Goal: Information Seeking & Learning: Learn about a topic

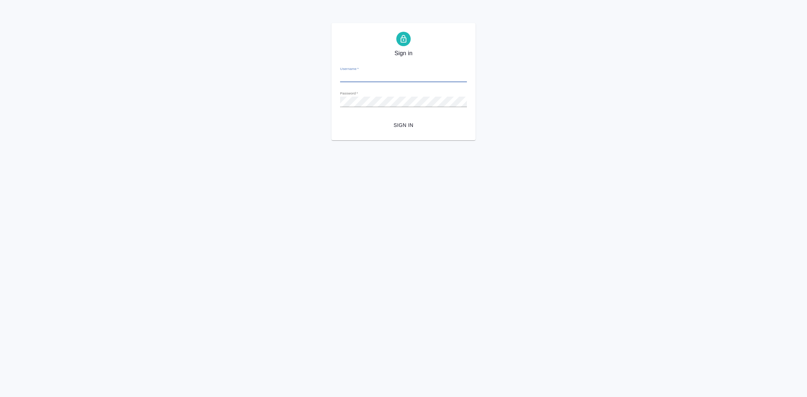
type input "[EMAIL_ADDRESS][DOMAIN_NAME]"
click at [409, 126] on span "Sign in" at bounding box center [403, 125] width 115 height 9
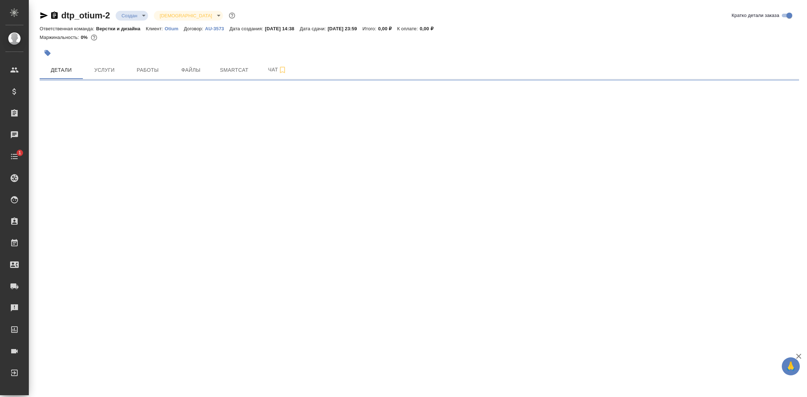
select select "RU"
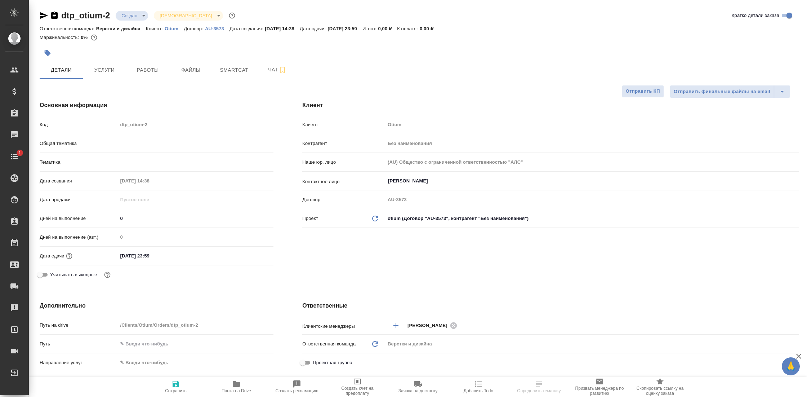
type textarea "x"
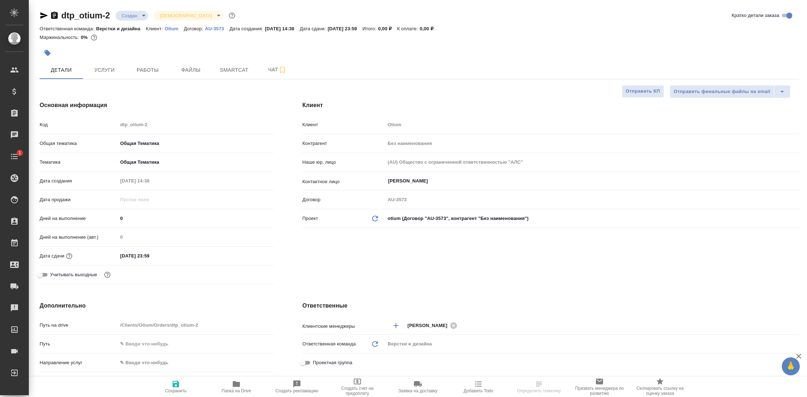
type textarea "x"
click at [146, 70] on span "Работы" at bounding box center [147, 70] width 35 height 9
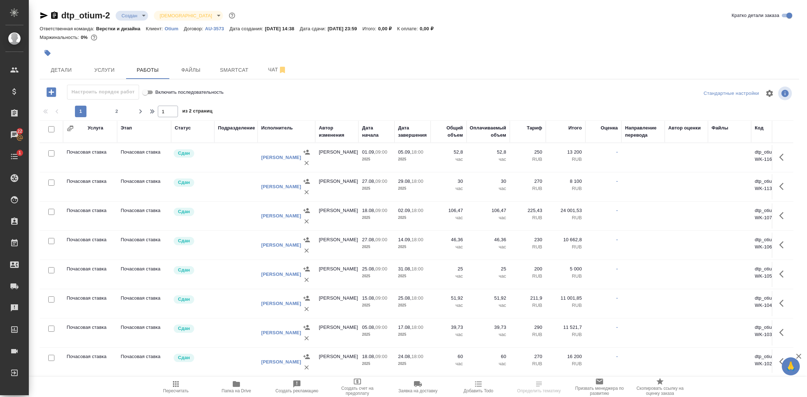
click at [279, 130] on div "Исполнитель" at bounding box center [277, 127] width 32 height 7
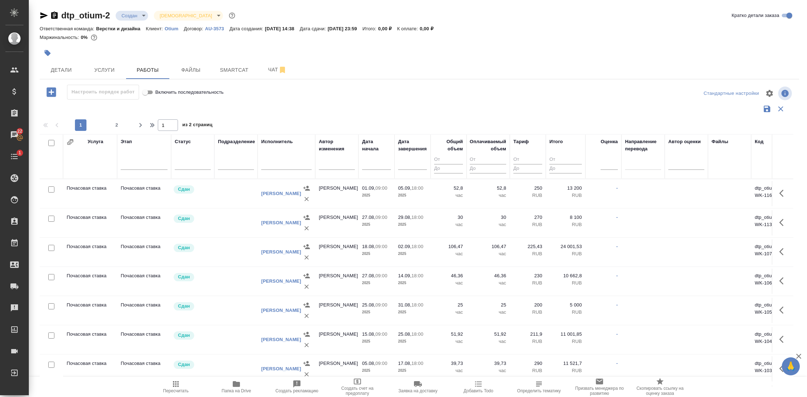
click at [281, 127] on div "1 2 1 из 2 страниц" at bounding box center [419, 125] width 759 height 12
click at [276, 165] on input "text" at bounding box center [286, 164] width 50 height 9
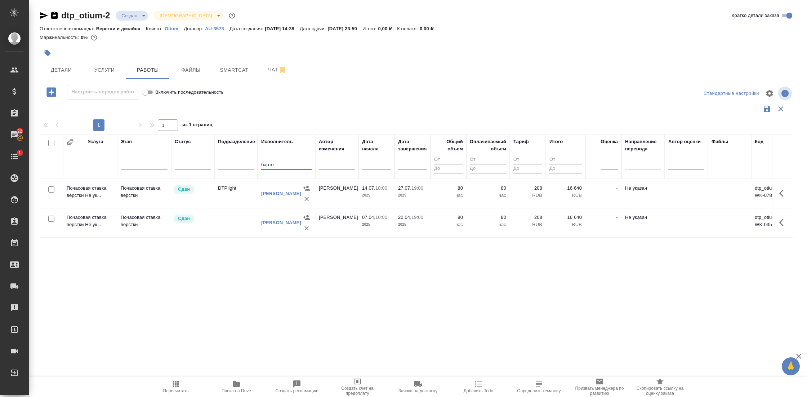
type input "барте"
click at [287, 162] on input "барте" at bounding box center [286, 164] width 50 height 9
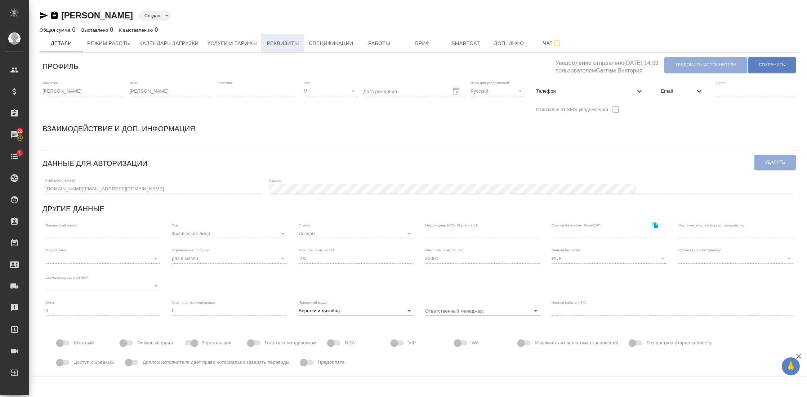
click at [295, 46] on span "Реквизиты" at bounding box center [282, 43] width 35 height 9
select select "10"
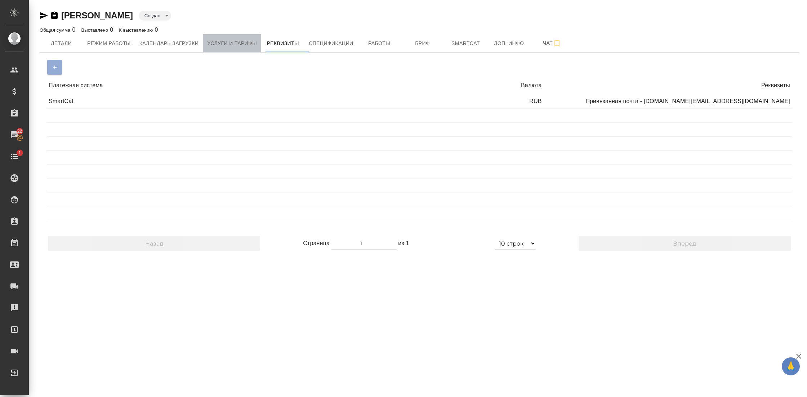
click at [228, 50] on button "Услуги и тарифы" at bounding box center [232, 43] width 58 height 18
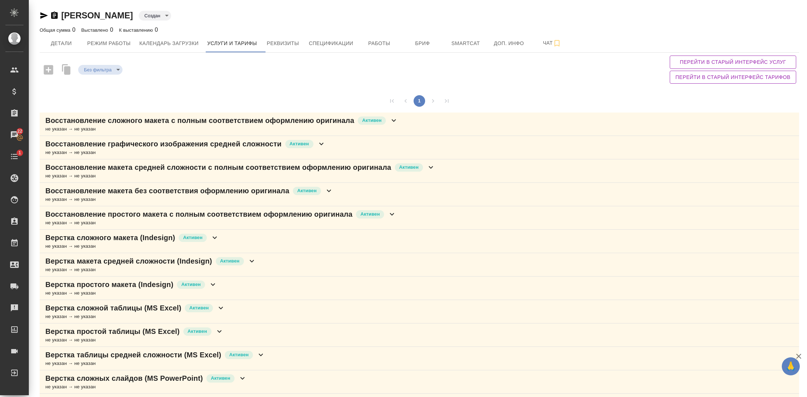
click at [360, 124] on div "Активен" at bounding box center [372, 121] width 30 height 10
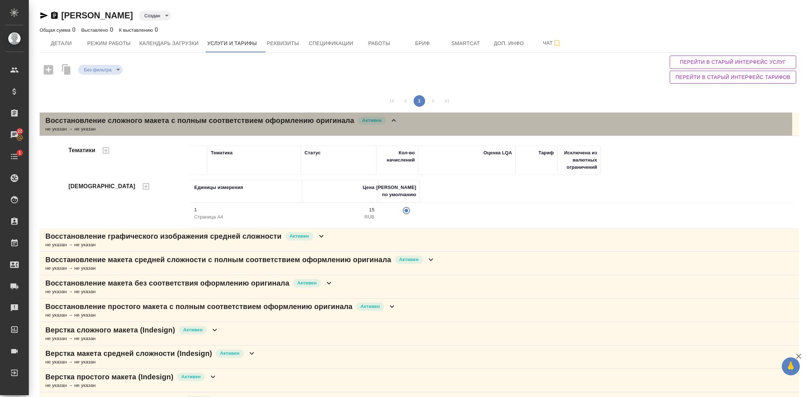
click at [360, 124] on div "Активен" at bounding box center [372, 121] width 30 height 10
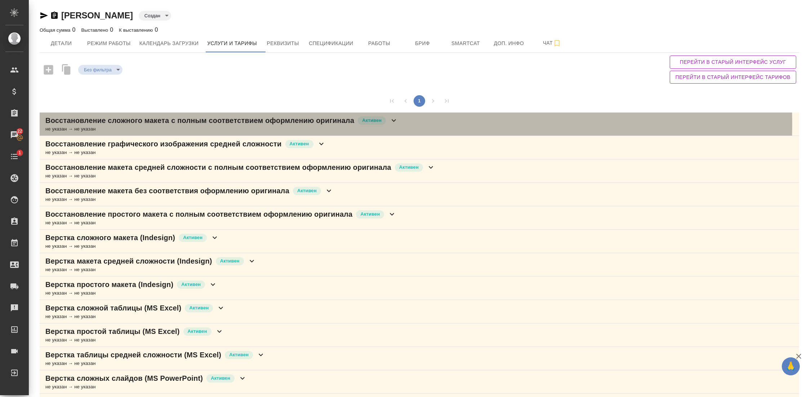
click at [360, 124] on div "Активен" at bounding box center [372, 121] width 30 height 10
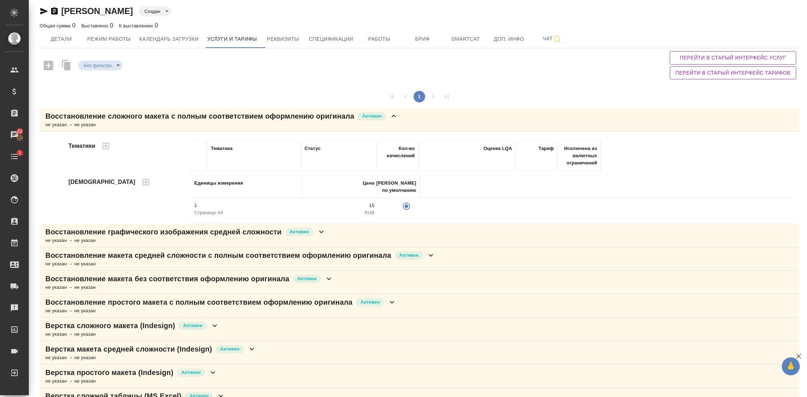
scroll to position [1, 0]
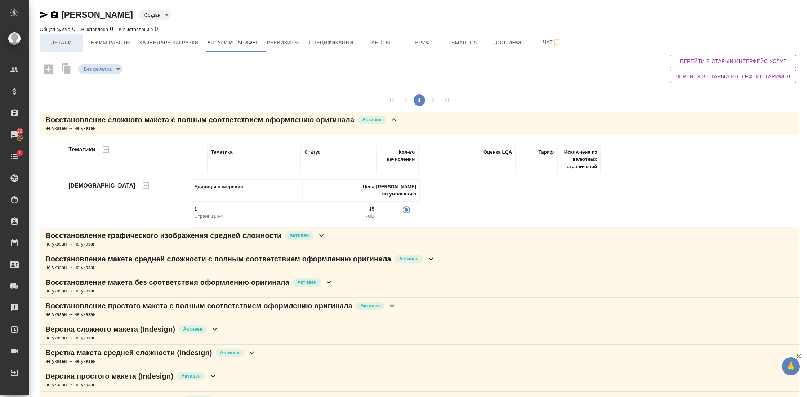
click at [50, 46] on span "Детали" at bounding box center [61, 42] width 35 height 9
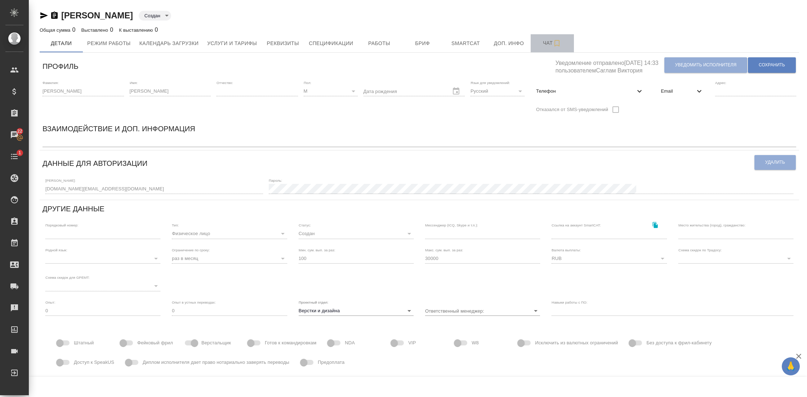
click at [551, 41] on span "Чат" at bounding box center [552, 43] width 35 height 9
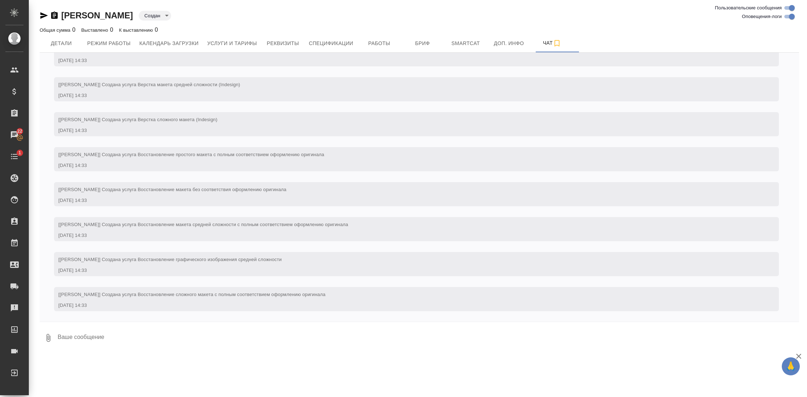
scroll to position [566, 0]
click at [241, 47] on span "Услуги и тарифы" at bounding box center [232, 43] width 50 height 9
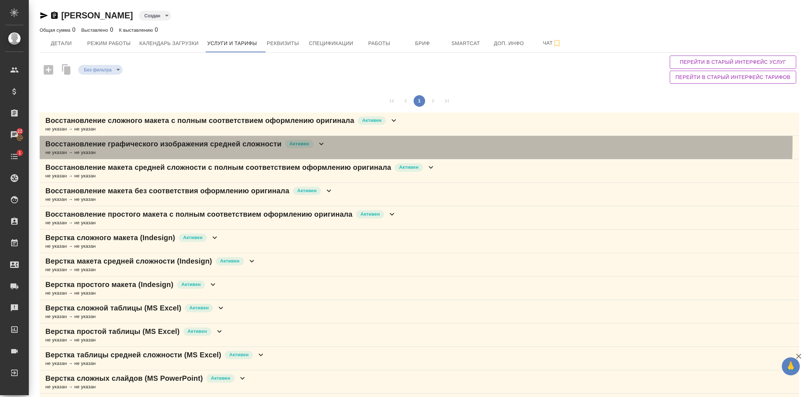
click at [322, 140] on icon at bounding box center [321, 143] width 9 height 9
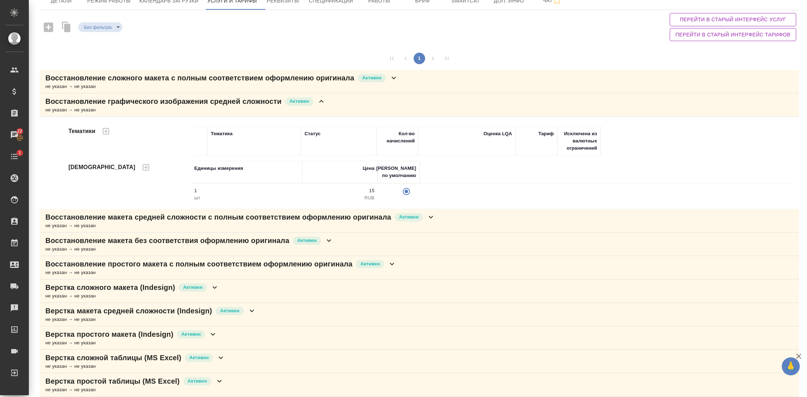
scroll to position [68, 0]
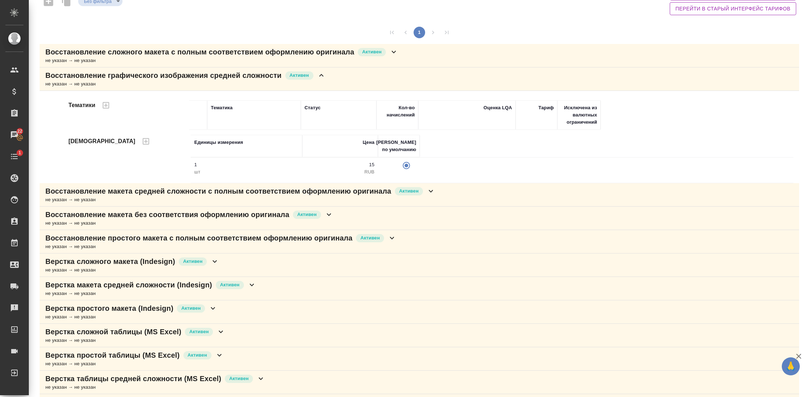
click at [435, 192] on icon at bounding box center [430, 191] width 9 height 9
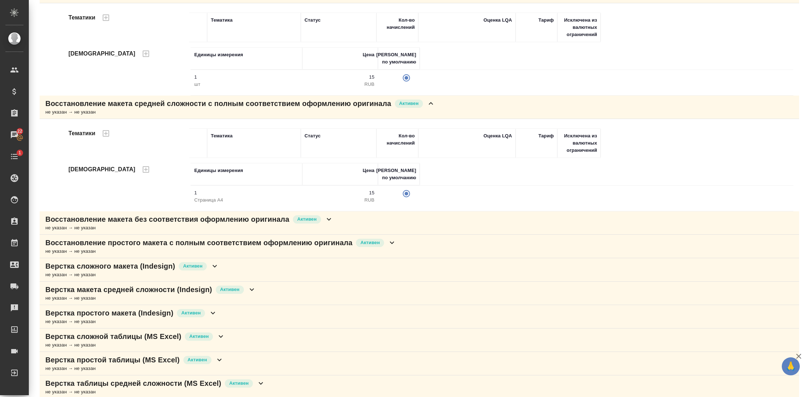
scroll to position [180, 0]
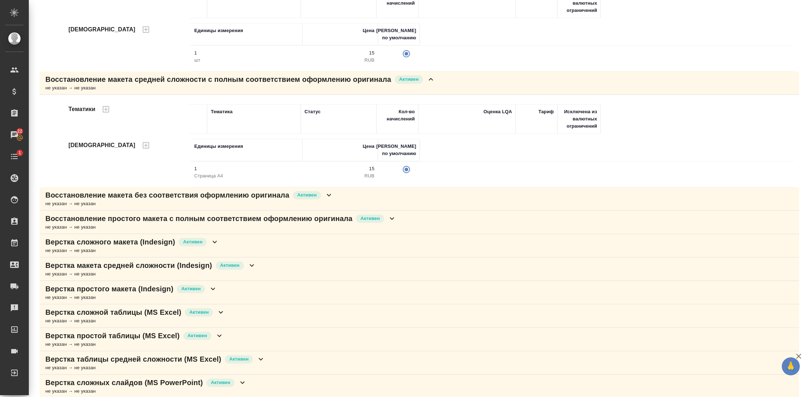
click at [178, 257] on div "Верстка макета средней сложности (Indesign) Активен не указан → не указан" at bounding box center [419, 268] width 759 height 23
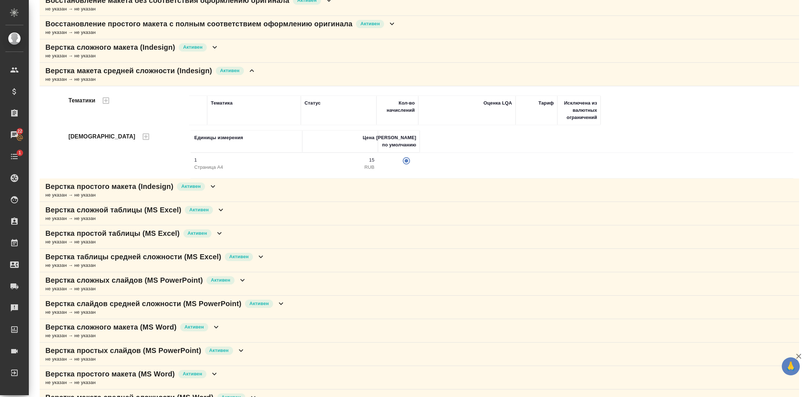
scroll to position [382, 0]
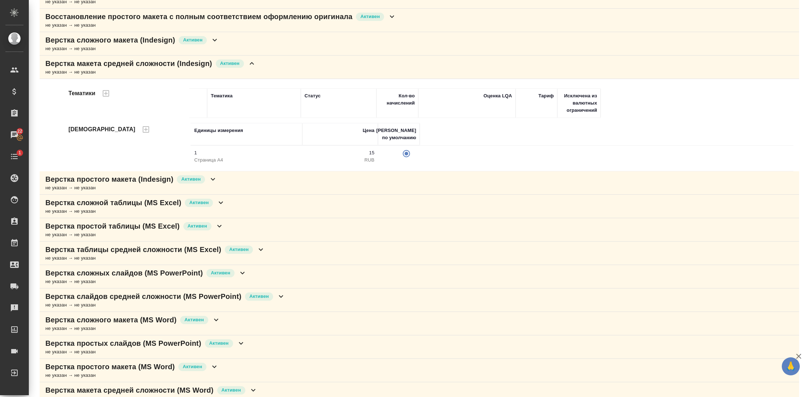
click at [179, 237] on div "Верстка простой таблицы (MS Excel) Активен не указан → не указан" at bounding box center [419, 229] width 759 height 23
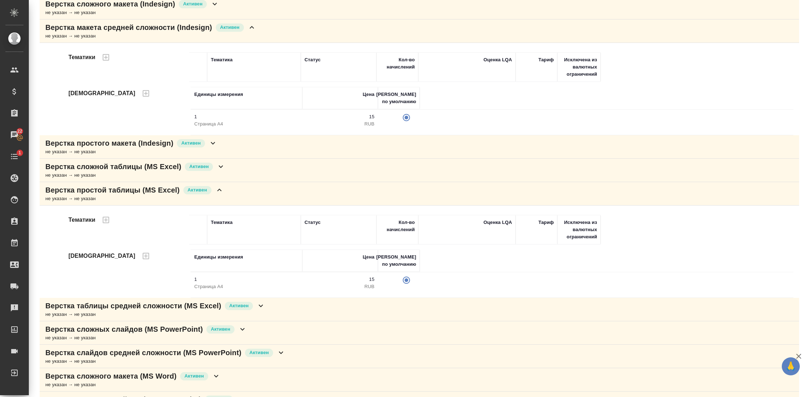
scroll to position [448, 0]
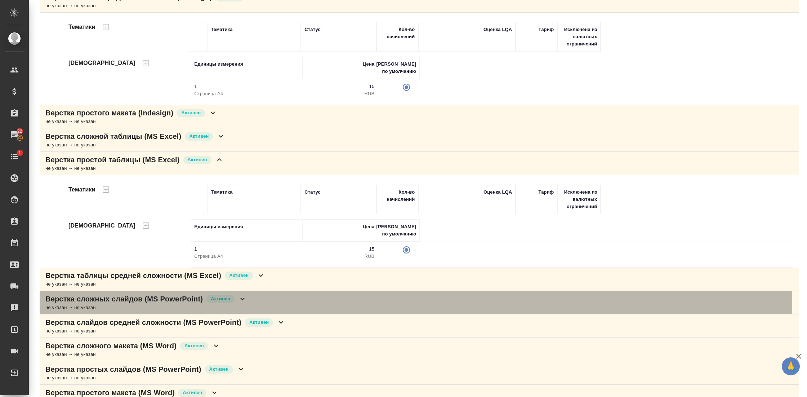
click at [166, 304] on div "не указан → не указан" at bounding box center [145, 307] width 201 height 7
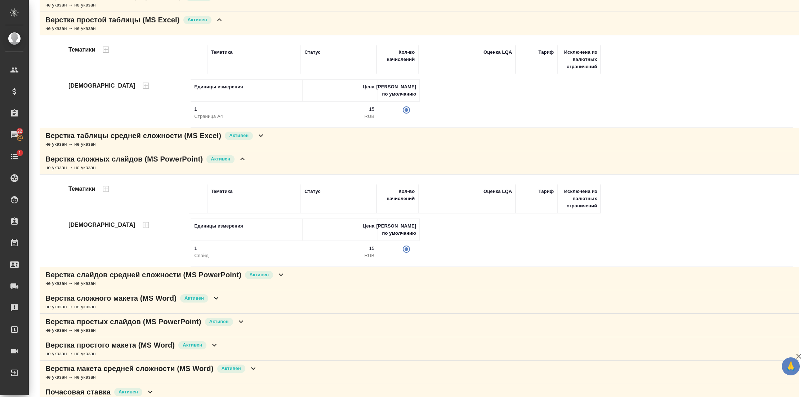
scroll to position [591, 0]
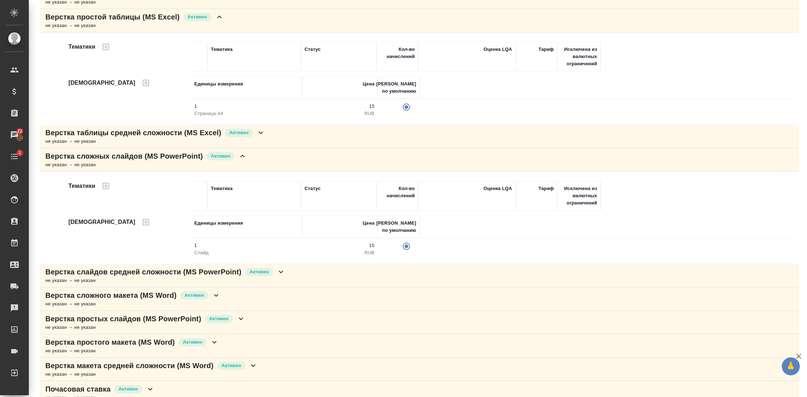
click at [165, 290] on p "Верстка сложного макета (MS Word)" at bounding box center [110, 295] width 131 height 10
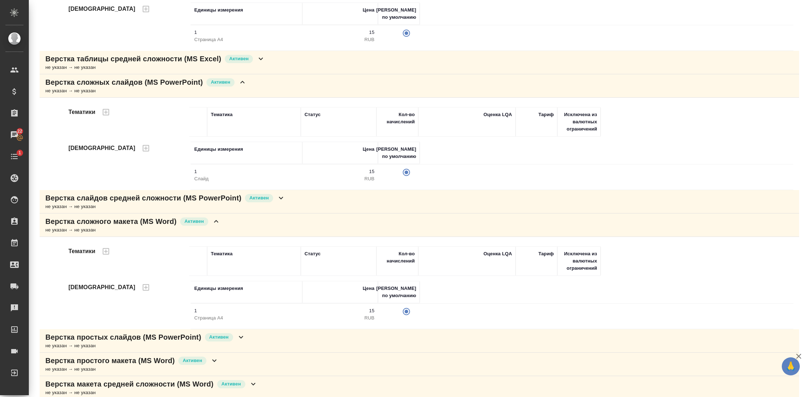
scroll to position [666, 0]
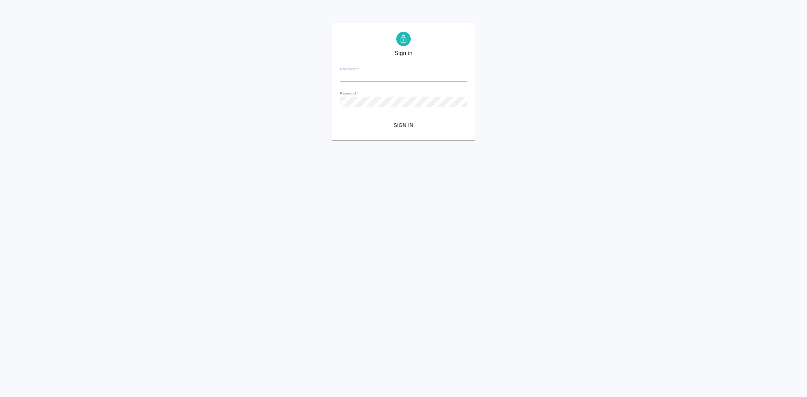
type input "[EMAIL_ADDRESS][DOMAIN_NAME]"
click at [410, 123] on span "Sign in" at bounding box center [403, 125] width 115 height 9
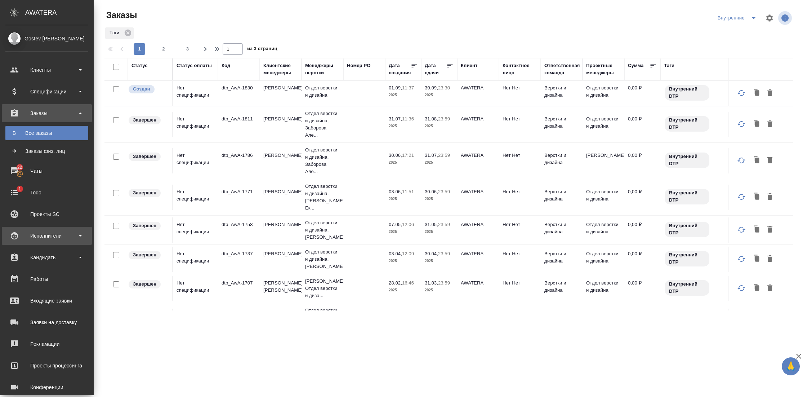
click at [62, 239] on div "Исполнители" at bounding box center [46, 235] width 83 height 11
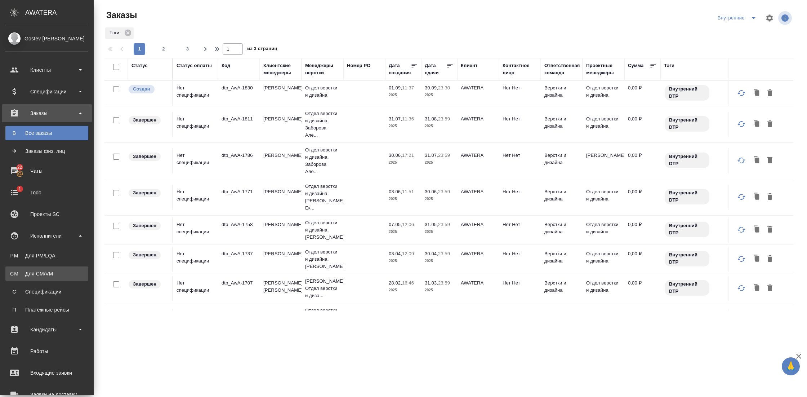
click at [45, 271] on div "Для CM/VM" at bounding box center [47, 273] width 76 height 7
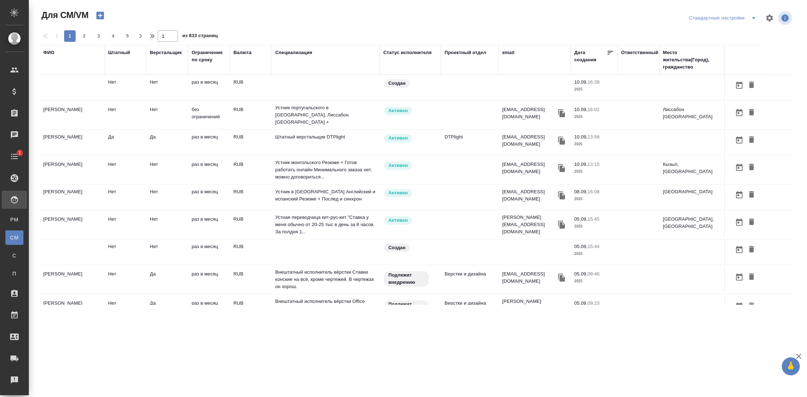
click at [123, 52] on div "Штатный" at bounding box center [119, 52] width 22 height 7
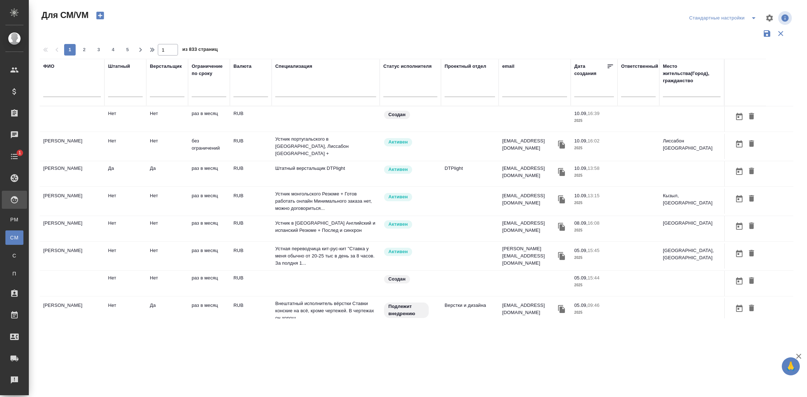
click at [58, 89] on input "text" at bounding box center [72, 92] width 58 height 9
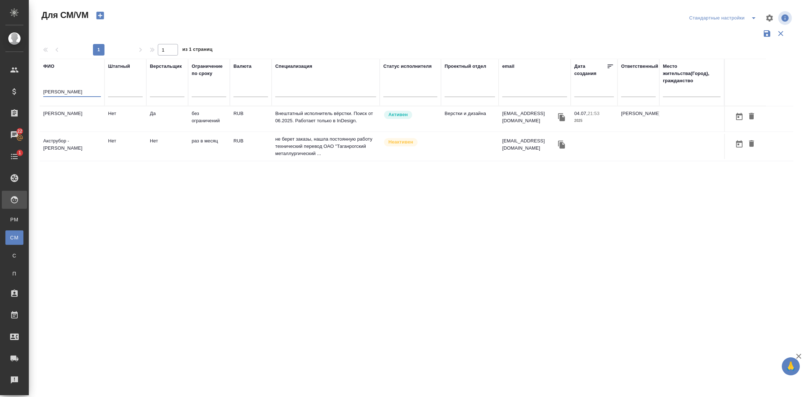
type input "труфанов"
click at [71, 116] on td "[PERSON_NAME]" at bounding box center [72, 118] width 65 height 25
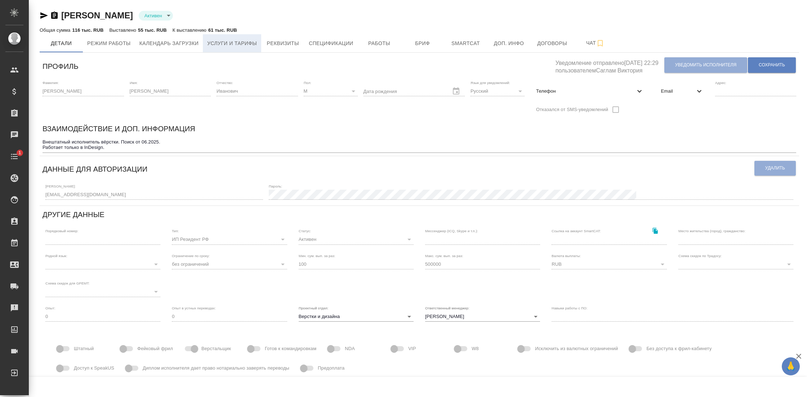
click at [252, 46] on span "Услуги и тарифы" at bounding box center [232, 43] width 50 height 9
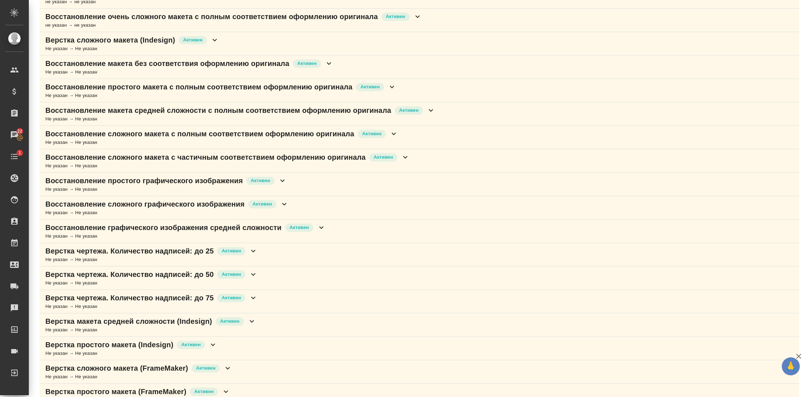
scroll to position [210, 0]
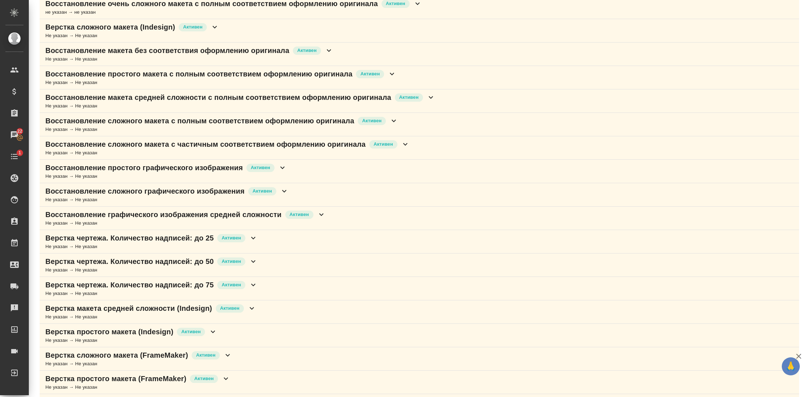
click at [182, 117] on p "Восстановление сложного макета с полным соответствием оформлению оригинала" at bounding box center [199, 121] width 309 height 10
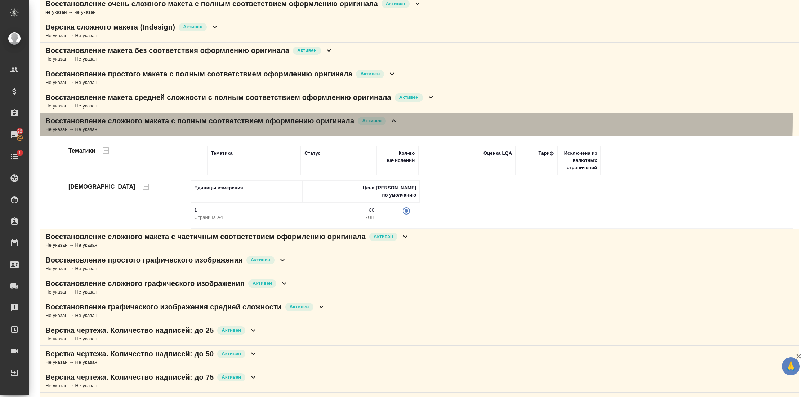
click at [182, 117] on p "Восстановление сложного макета с полным соответствием оформлению оригинала" at bounding box center [199, 121] width 309 height 10
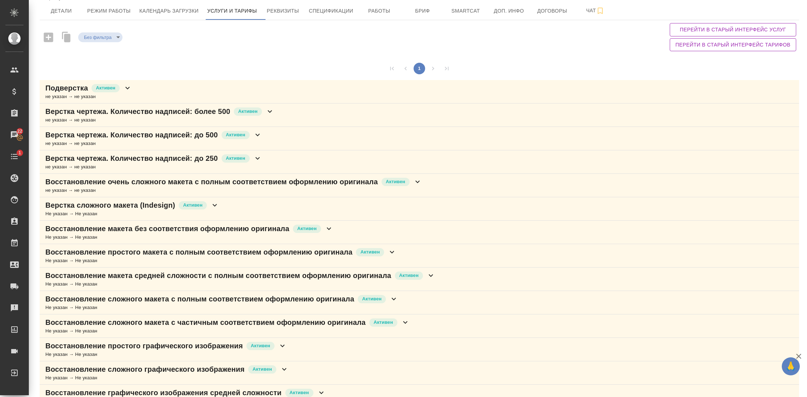
scroll to position [0, 0]
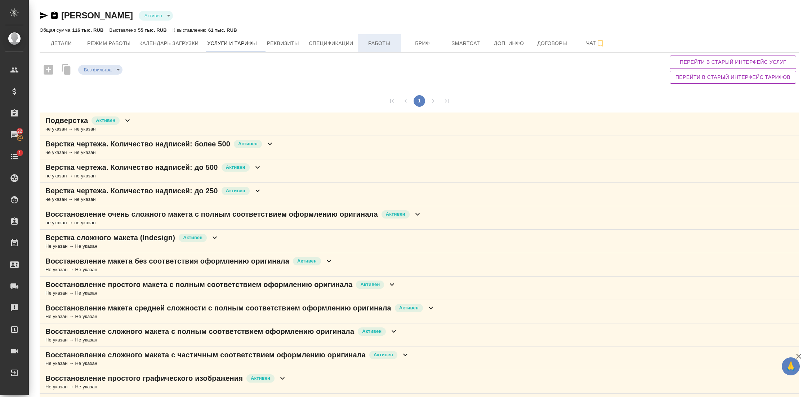
click at [386, 44] on span "Работы" at bounding box center [379, 43] width 35 height 9
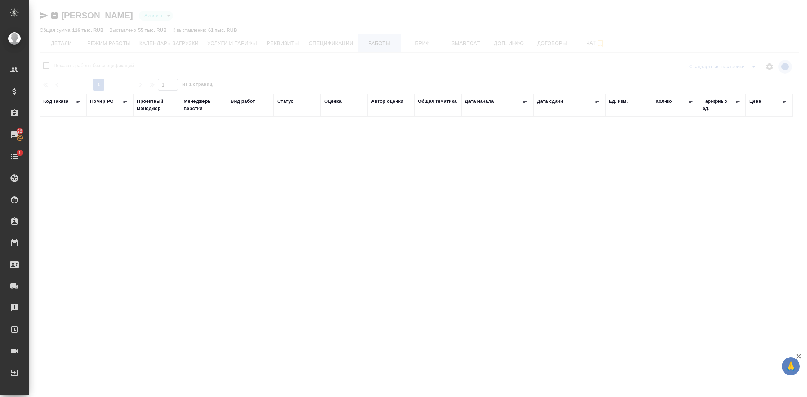
checkbox input "false"
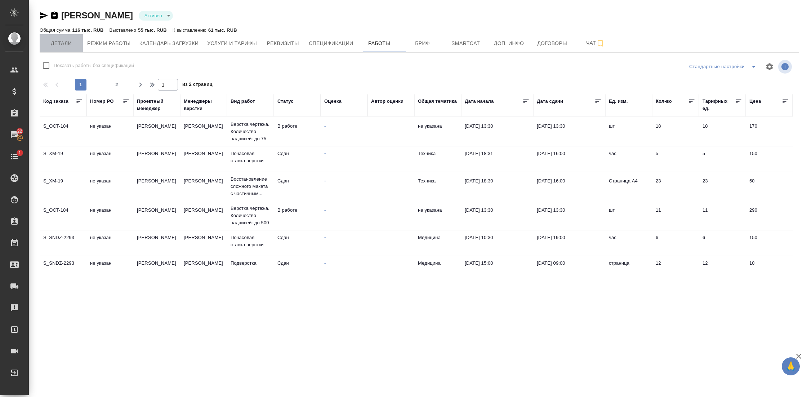
click at [62, 41] on span "Детали" at bounding box center [61, 43] width 35 height 9
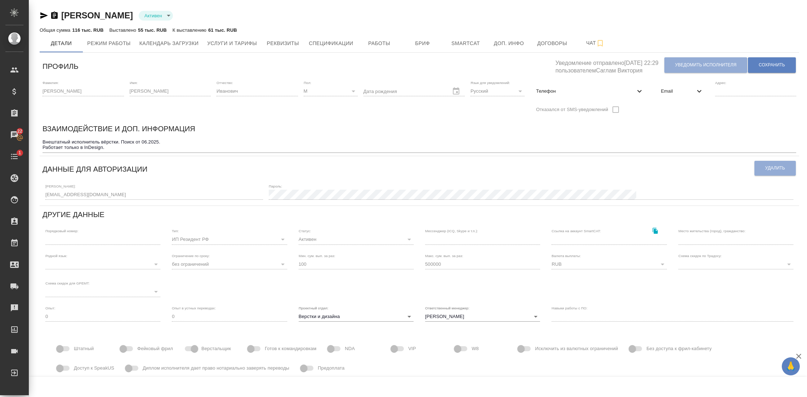
click at [696, 90] on icon at bounding box center [699, 91] width 9 height 9
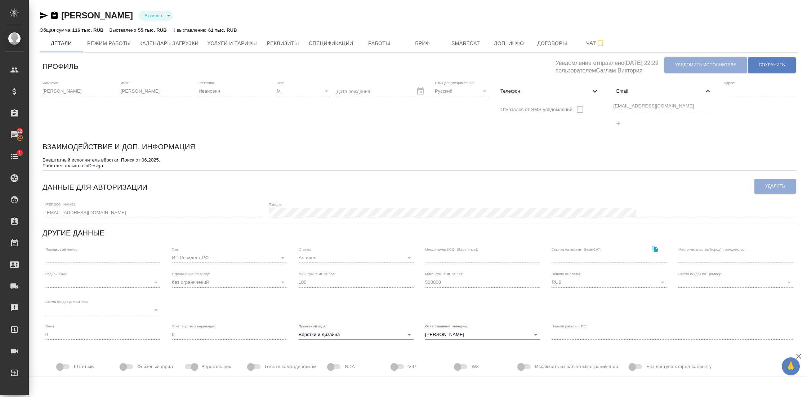
click at [611, 105] on div "[EMAIL_ADDRESS][DOMAIN_NAME]" at bounding box center [665, 115] width 108 height 33
